Goal: Check status: Check status

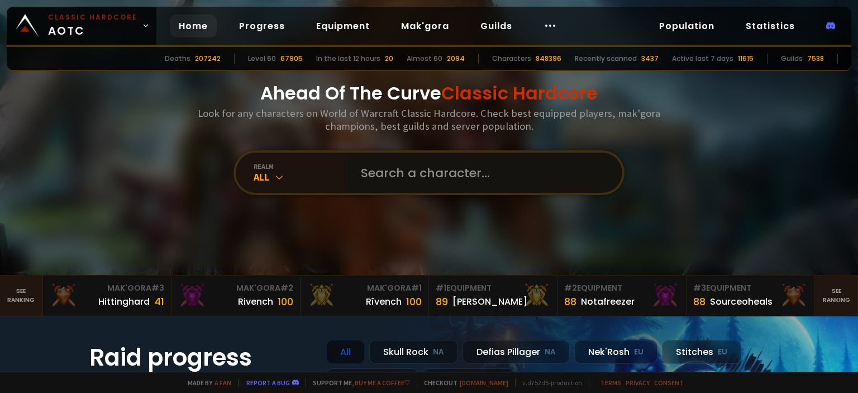
click at [394, 166] on input "text" at bounding box center [481, 173] width 255 height 40
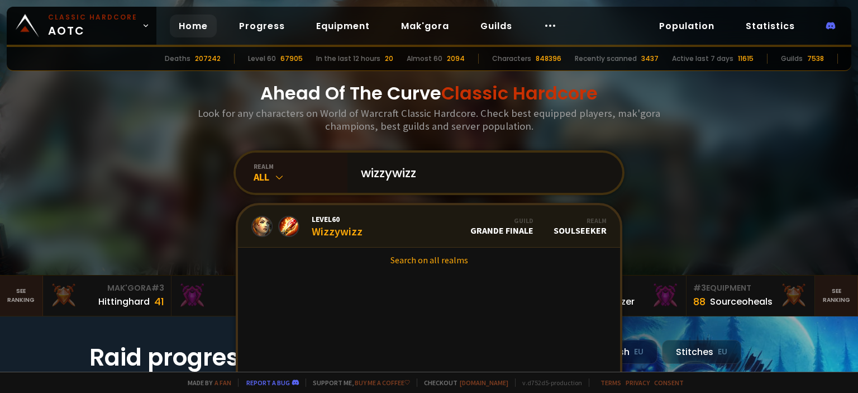
type input "wizzywizz"
click at [370, 229] on link "Level 60 Wizzywizz Guild Grande Finale Realm Soulseeker" at bounding box center [429, 226] width 382 height 42
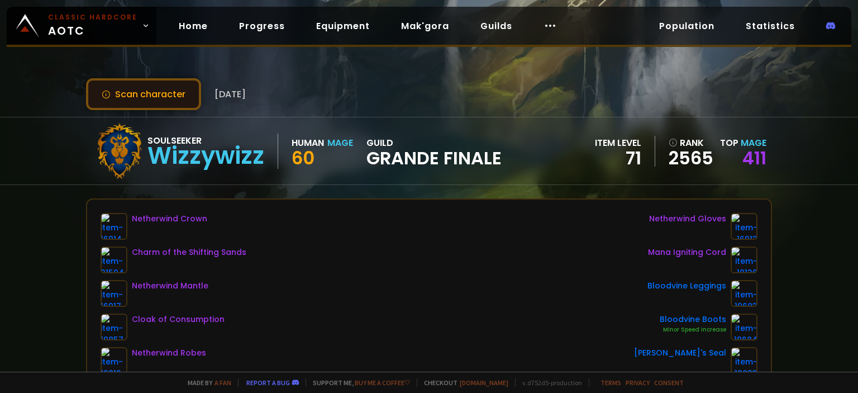
click at [161, 99] on button "Scan character" at bounding box center [143, 94] width 115 height 32
click at [145, 99] on button "Scan character" at bounding box center [143, 94] width 115 height 32
click at [164, 93] on button "Scan character" at bounding box center [143, 94] width 115 height 32
click at [163, 93] on button "Scan character" at bounding box center [143, 94] width 115 height 32
click at [756, 158] on link "411" at bounding box center [754, 157] width 24 height 25
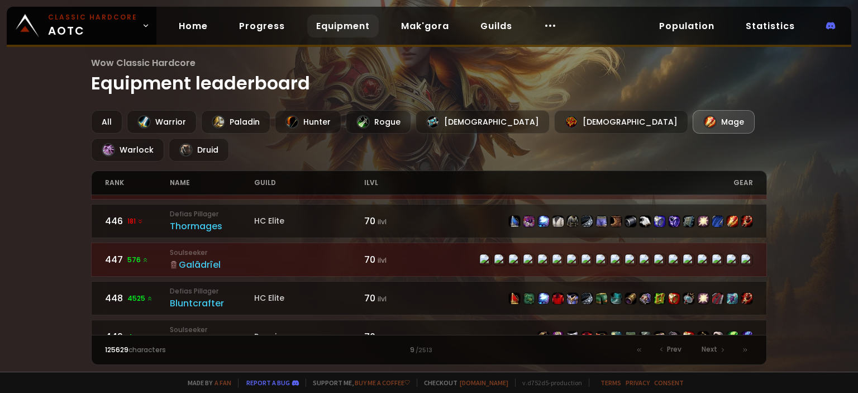
scroll to position [1735, 0]
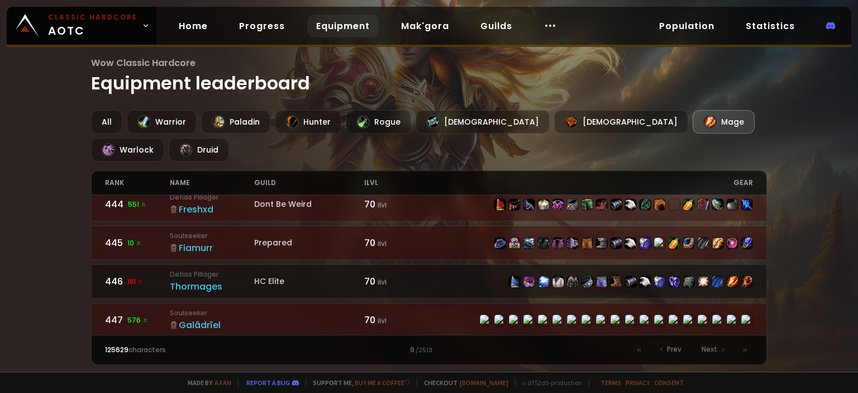
scroll to position [1660, 0]
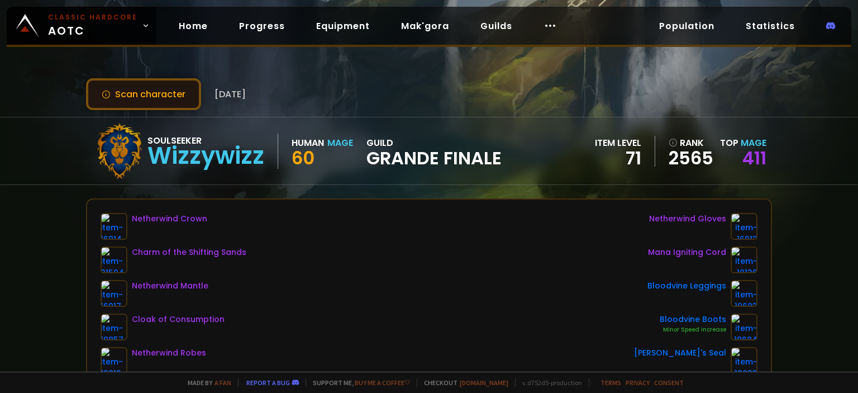
click at [163, 102] on button "Scan character" at bounding box center [143, 94] width 115 height 32
click at [751, 159] on link "411" at bounding box center [754, 157] width 24 height 25
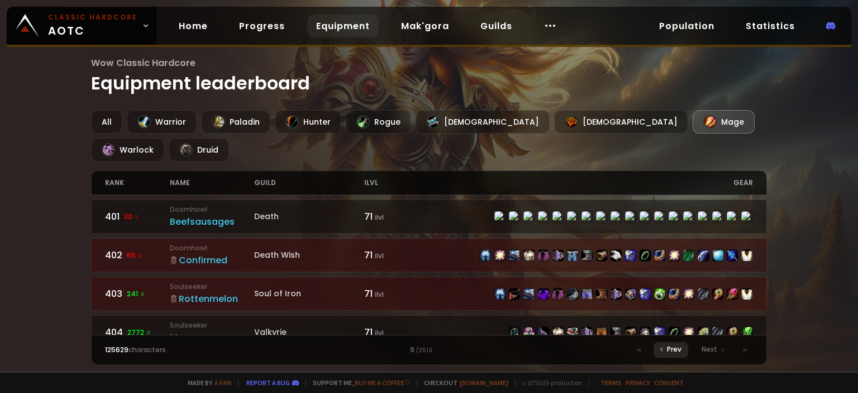
click at [672, 353] on span "Prev" at bounding box center [674, 349] width 15 height 10
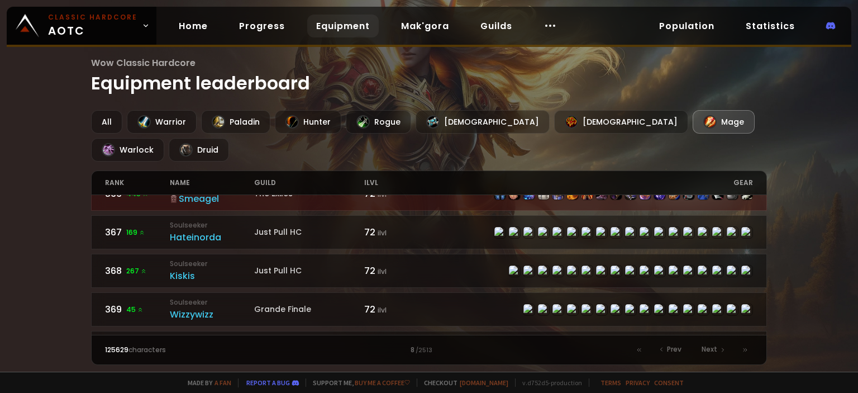
scroll to position [601, 0]
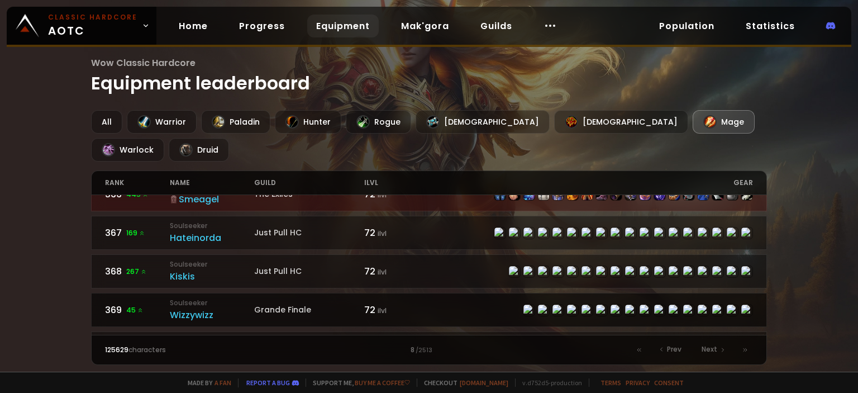
click at [188, 308] on div "Wizzywizz" at bounding box center [212, 315] width 84 height 14
